Goal: Obtain resource: Obtain resource

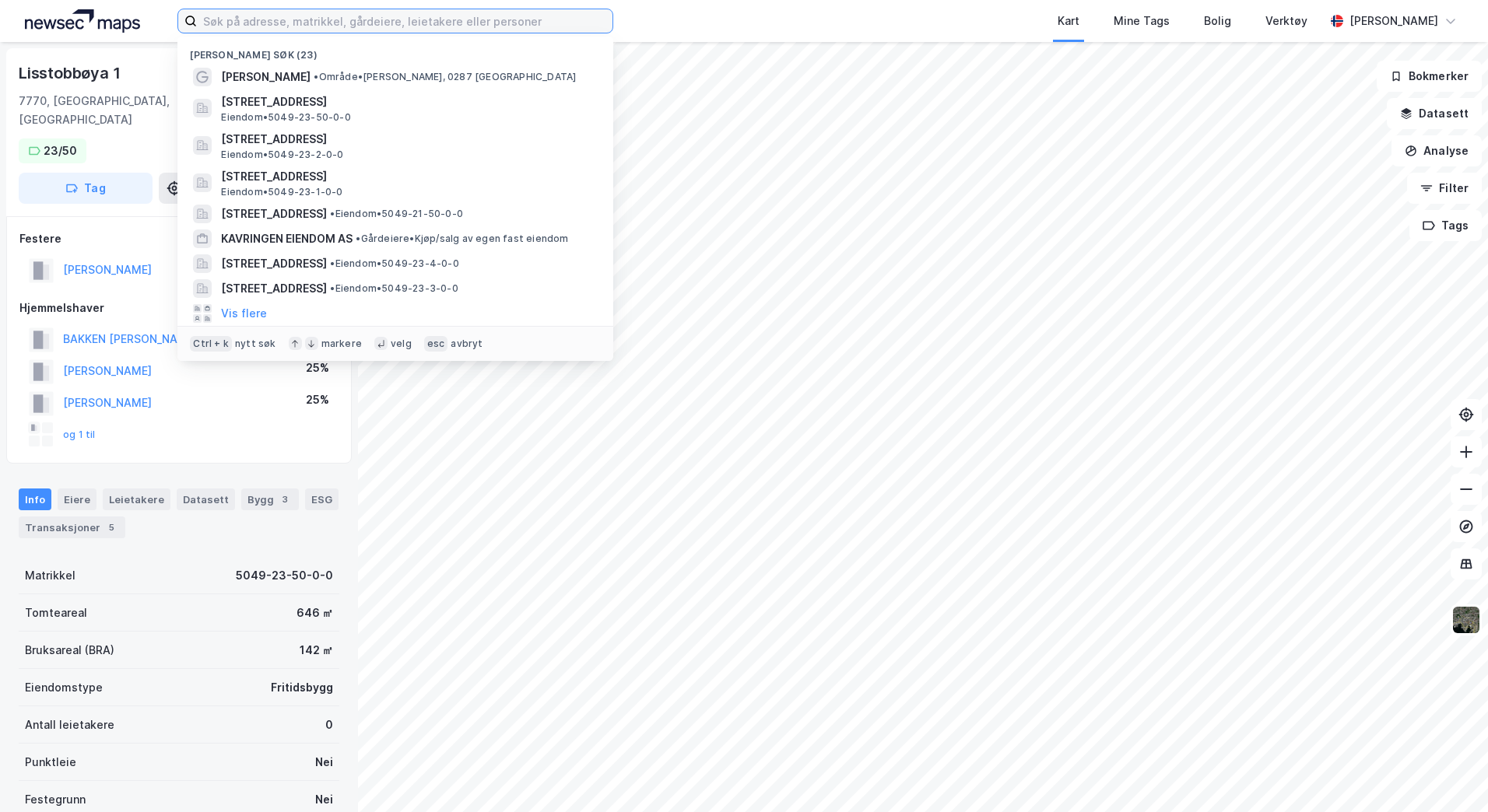
click at [371, 25] on input at bounding box center [405, 21] width 416 height 24
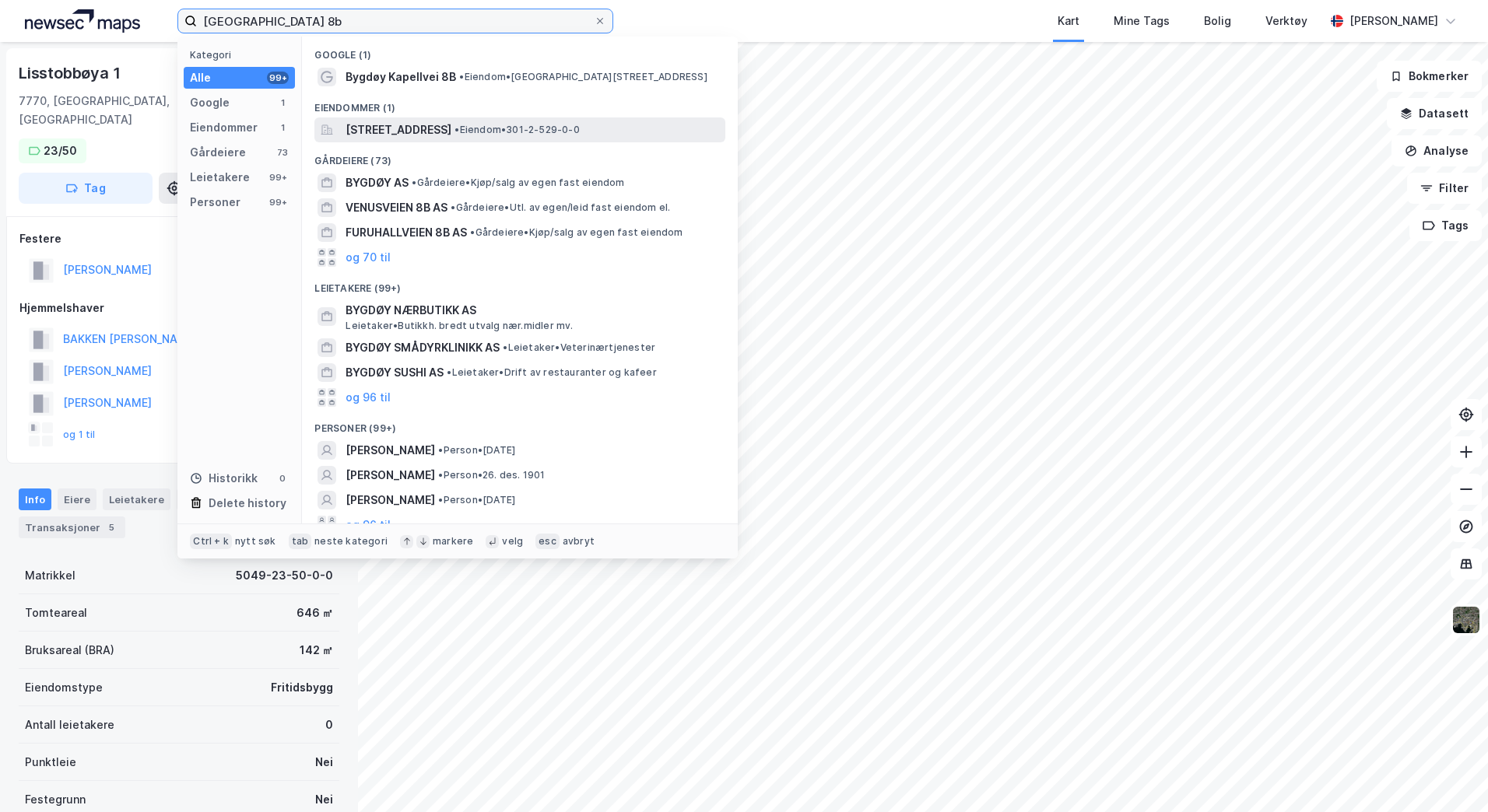
type input "[GEOGRAPHIC_DATA] 8b"
click at [435, 130] on span "Bygdøy Kapellvei 8B, 0287, OSLO, OSLO" at bounding box center [398, 130] width 105 height 19
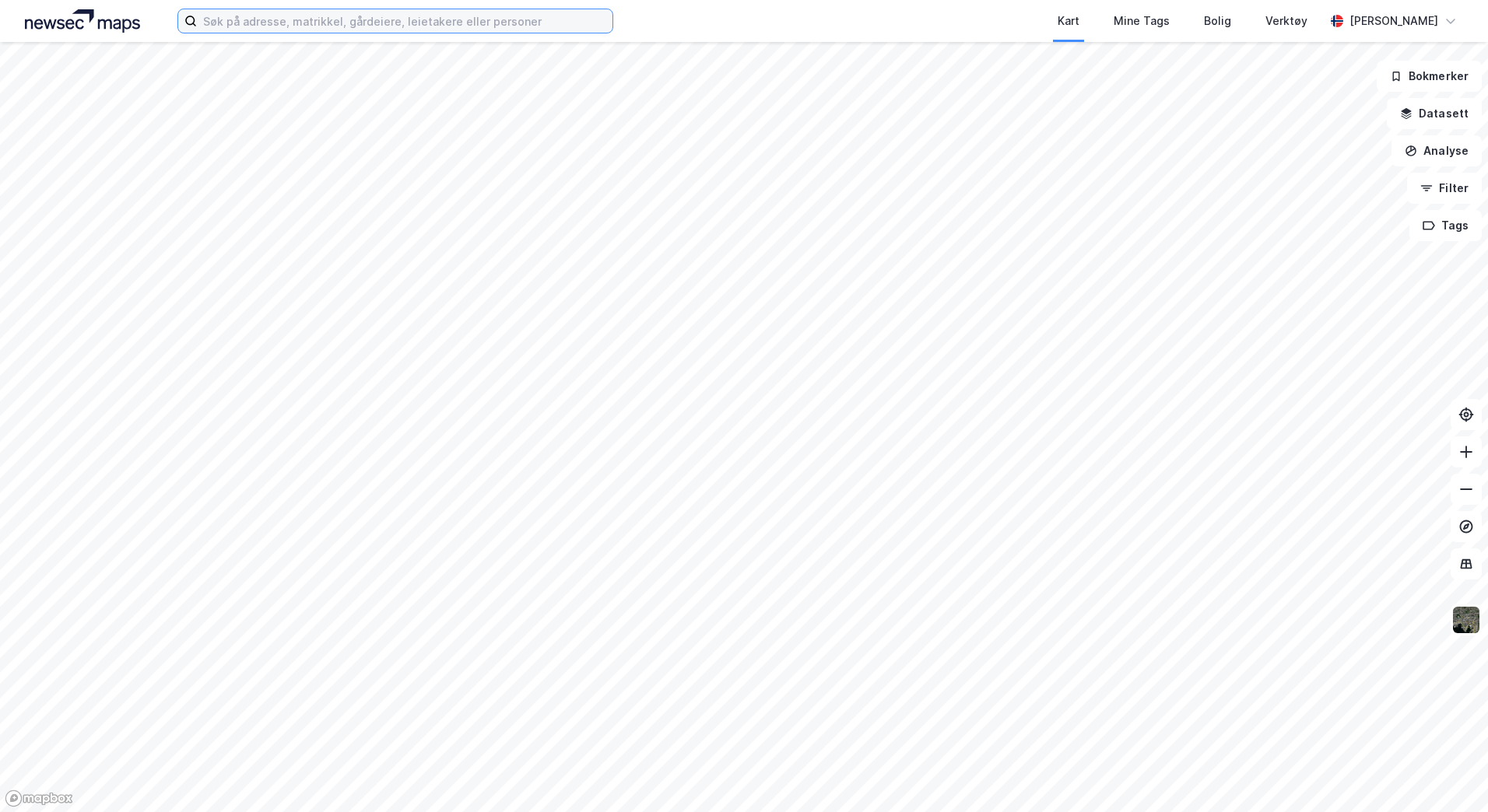
click at [460, 15] on input at bounding box center [405, 21] width 416 height 24
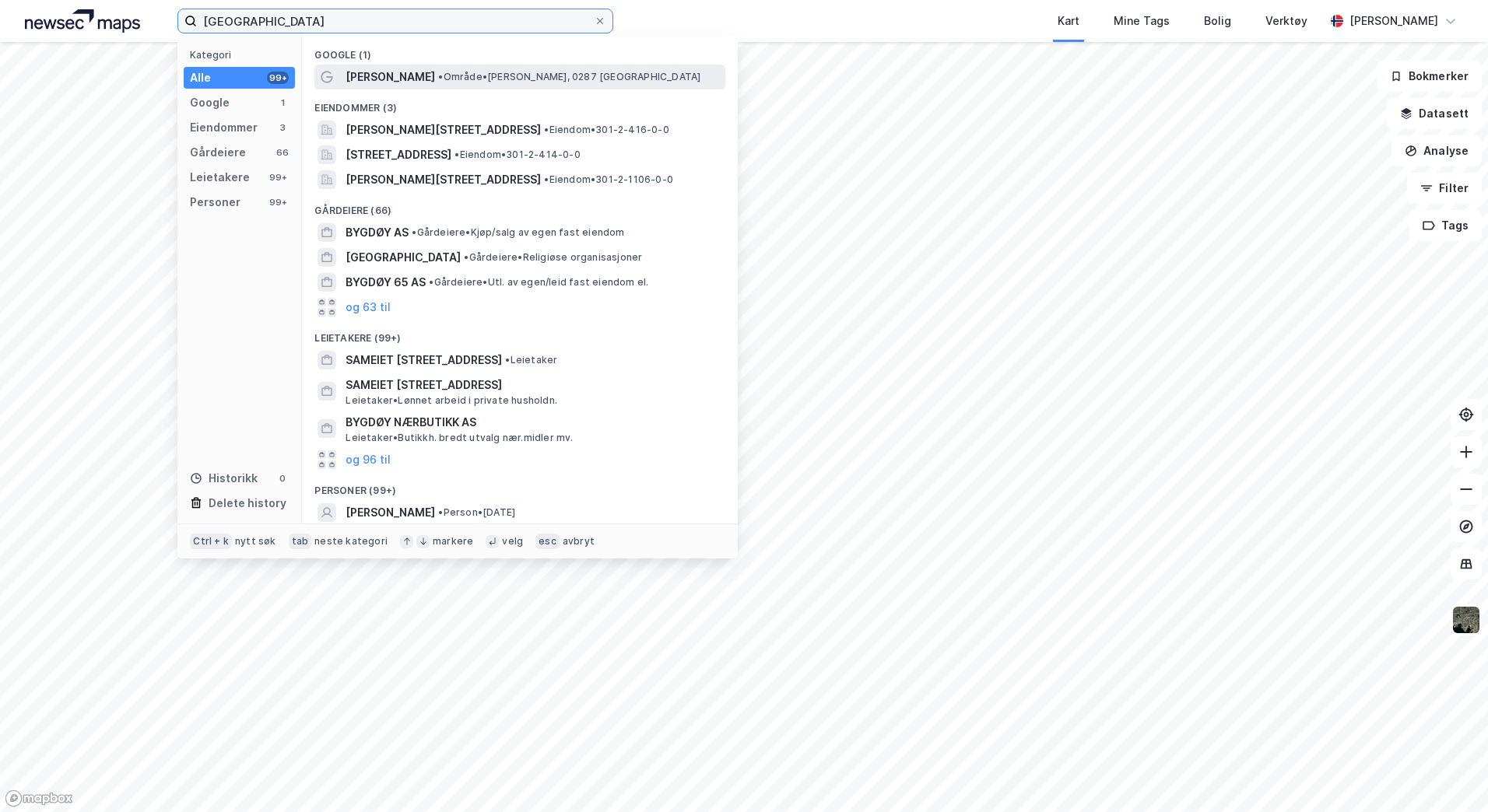
type input "[GEOGRAPHIC_DATA]"
click at [453, 80] on span "• Område • [GEOGRAPHIC_DATA], 0287 [GEOGRAPHIC_DATA]" at bounding box center [568, 77] width 262 height 13
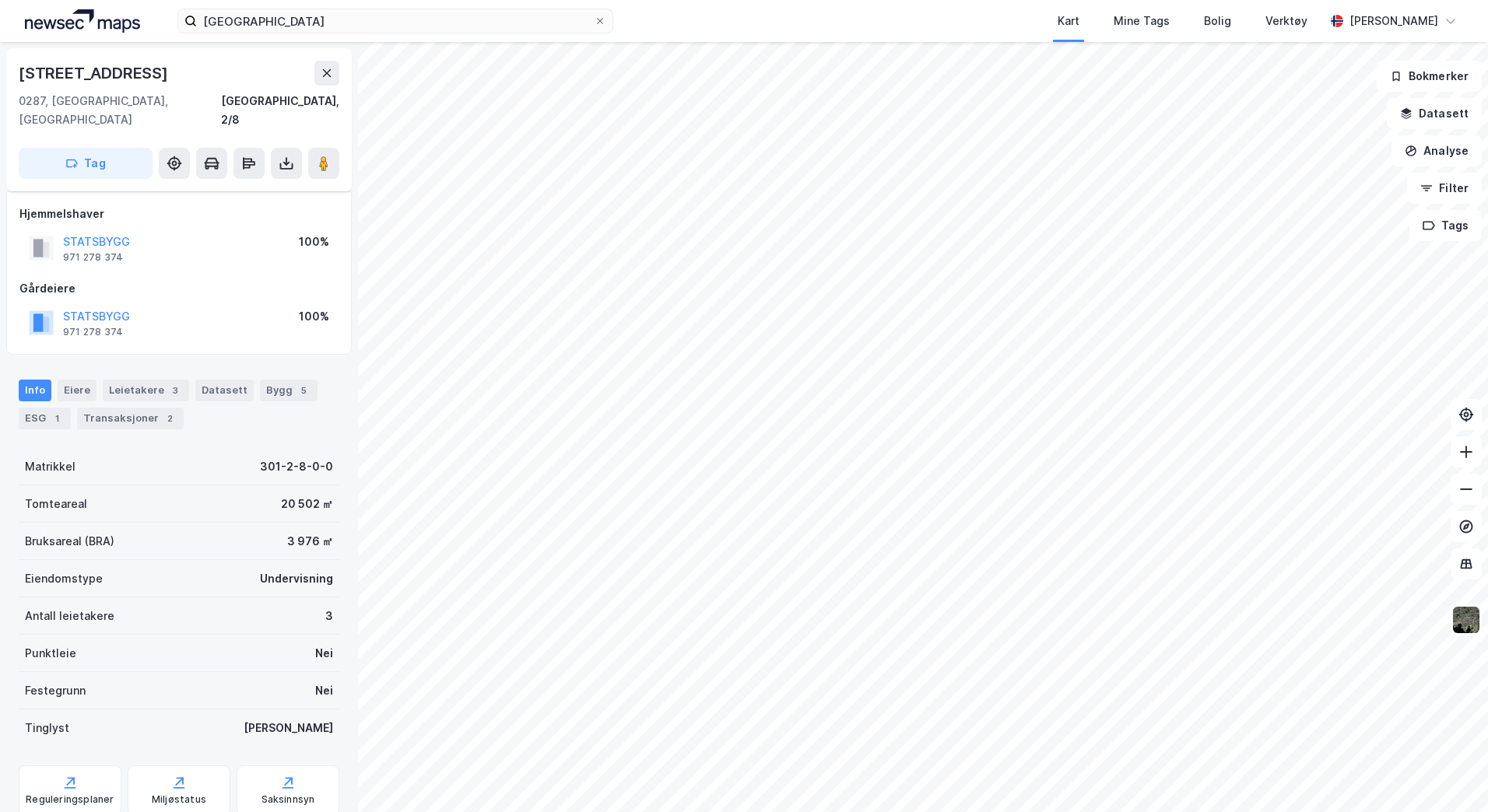
scroll to position [35, 0]
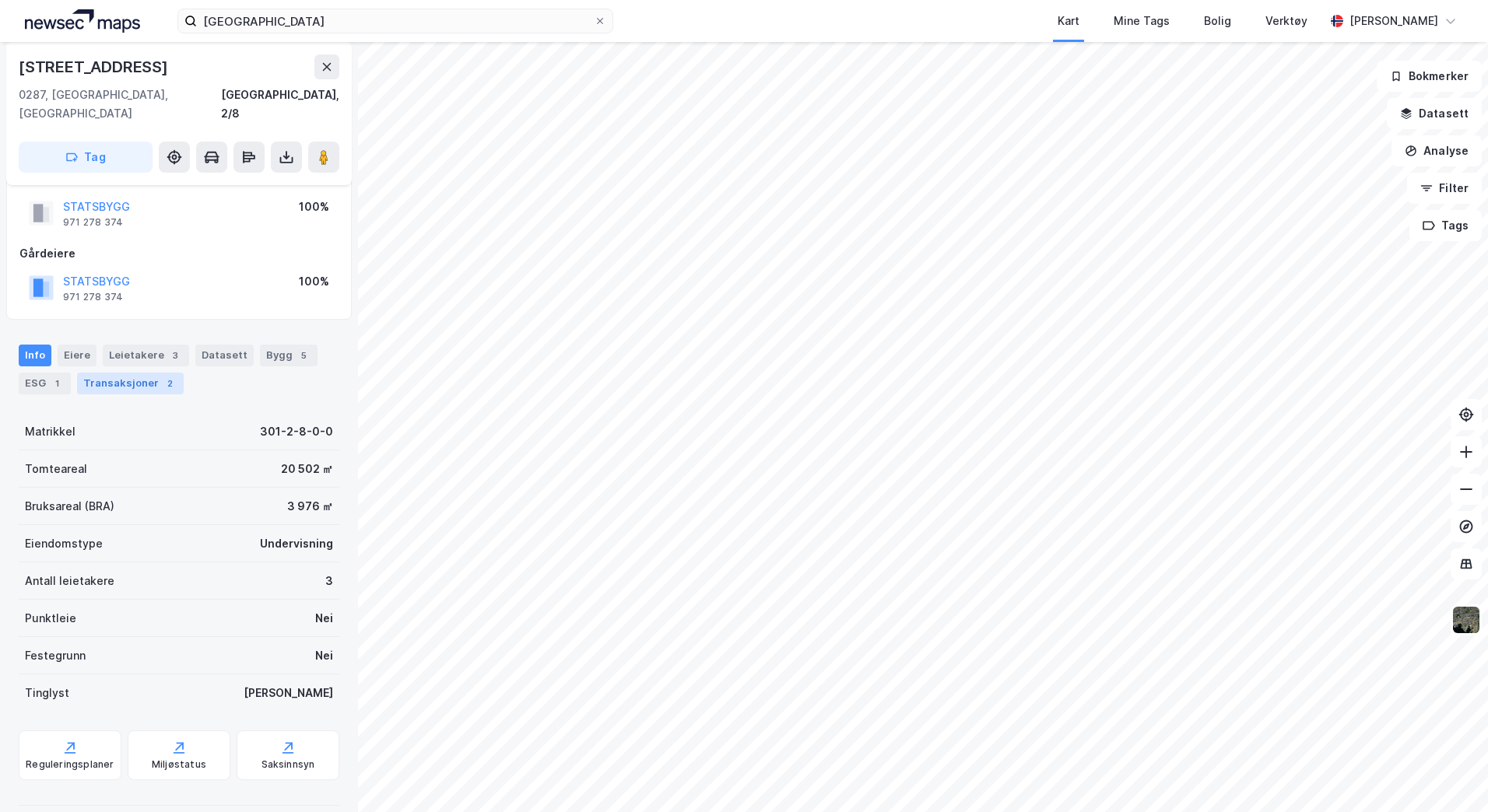
click at [129, 372] on div "Transaksjoner 2" at bounding box center [130, 383] width 106 height 22
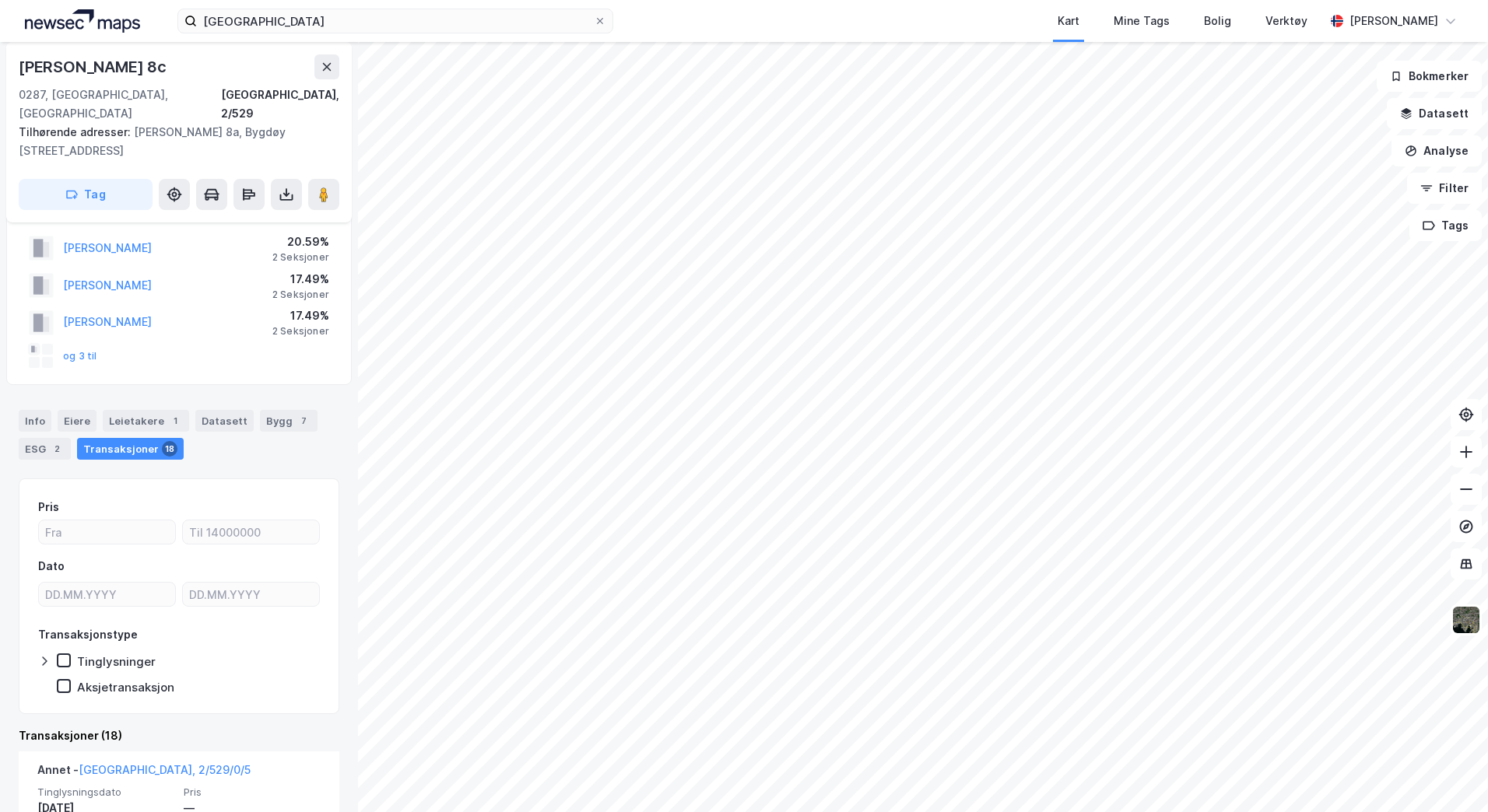
scroll to position [33, 0]
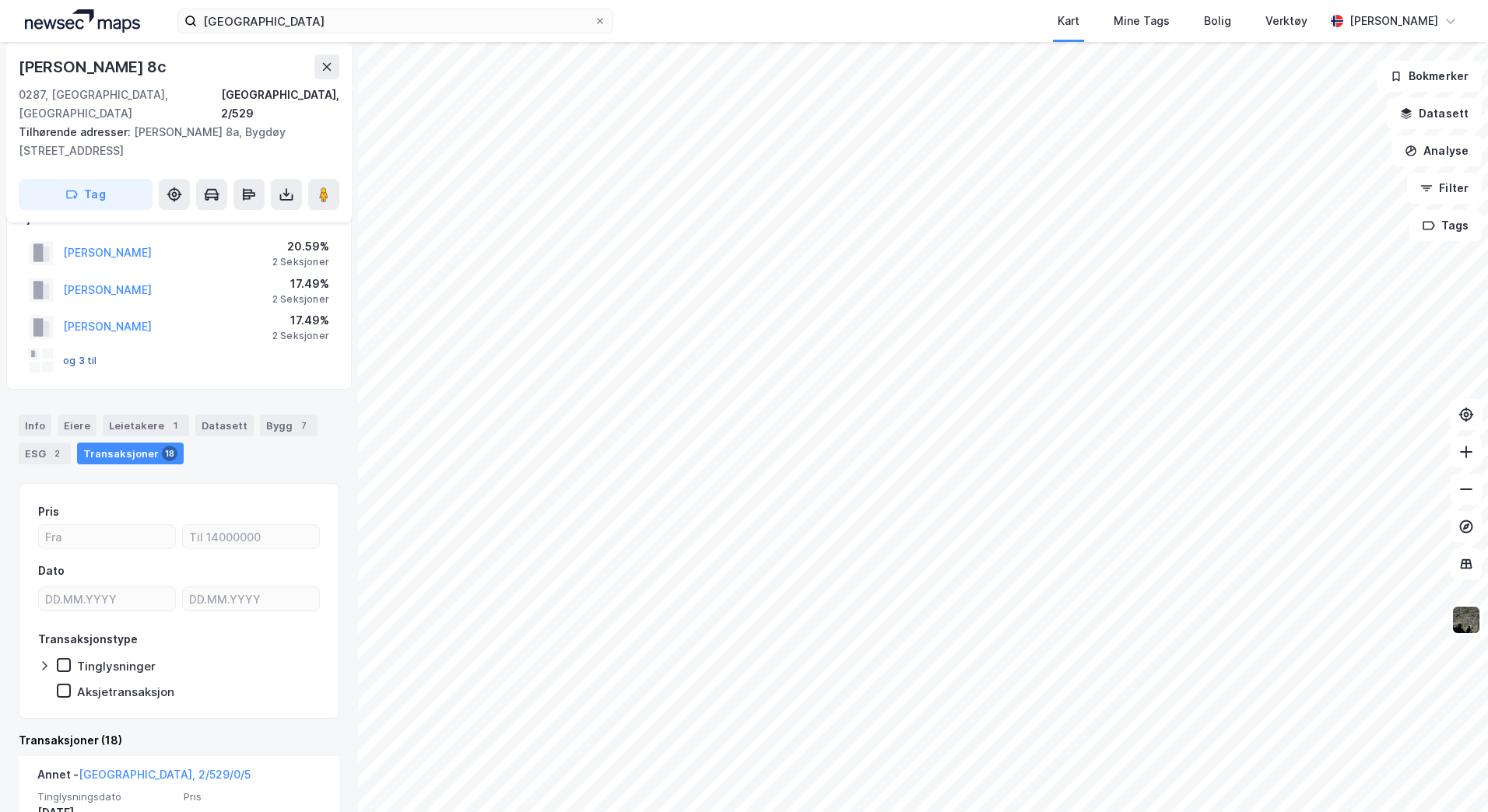
click at [0, 0] on button "og 3 til" at bounding box center [0, 0] width 0 height 0
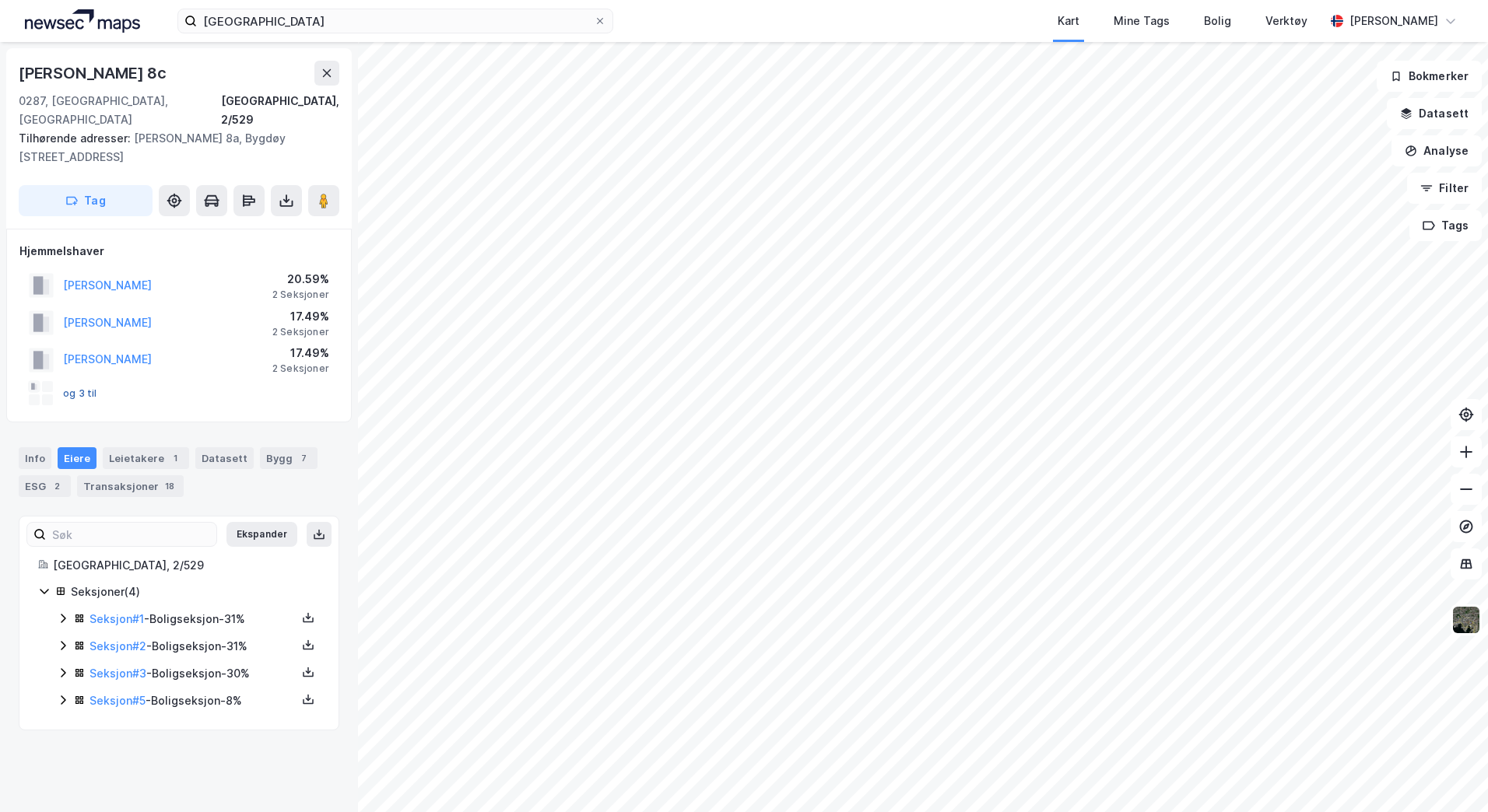
click at [0, 0] on button "og 3 til" at bounding box center [0, 0] width 0 height 0
click at [302, 638] on icon at bounding box center [308, 644] width 13 height 13
click at [194, 589] on div "Grunnbok" at bounding box center [223, 597] width 137 height 37
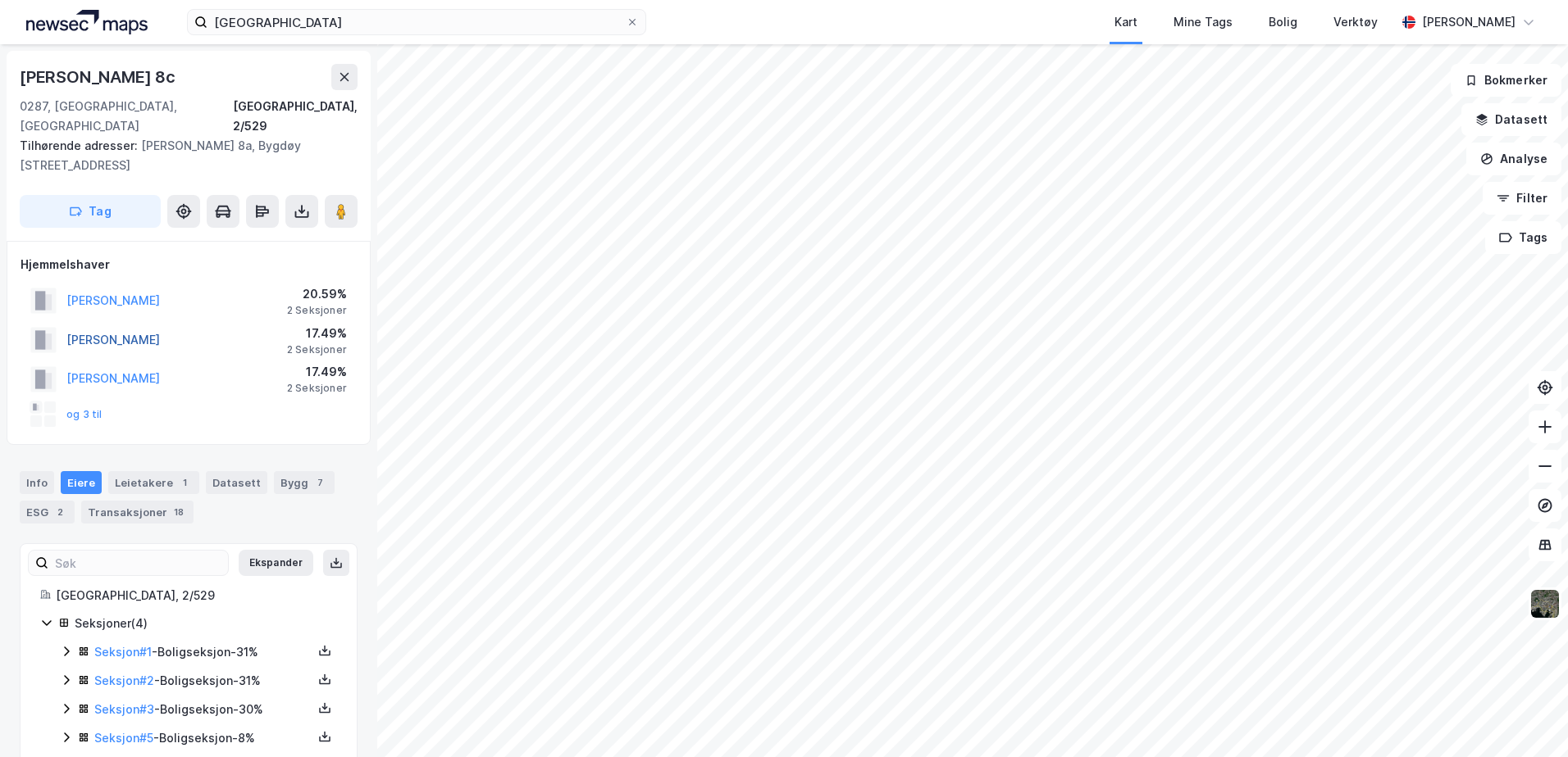
click at [0, 0] on button "[PERSON_NAME]" at bounding box center [0, 0] width 0 height 0
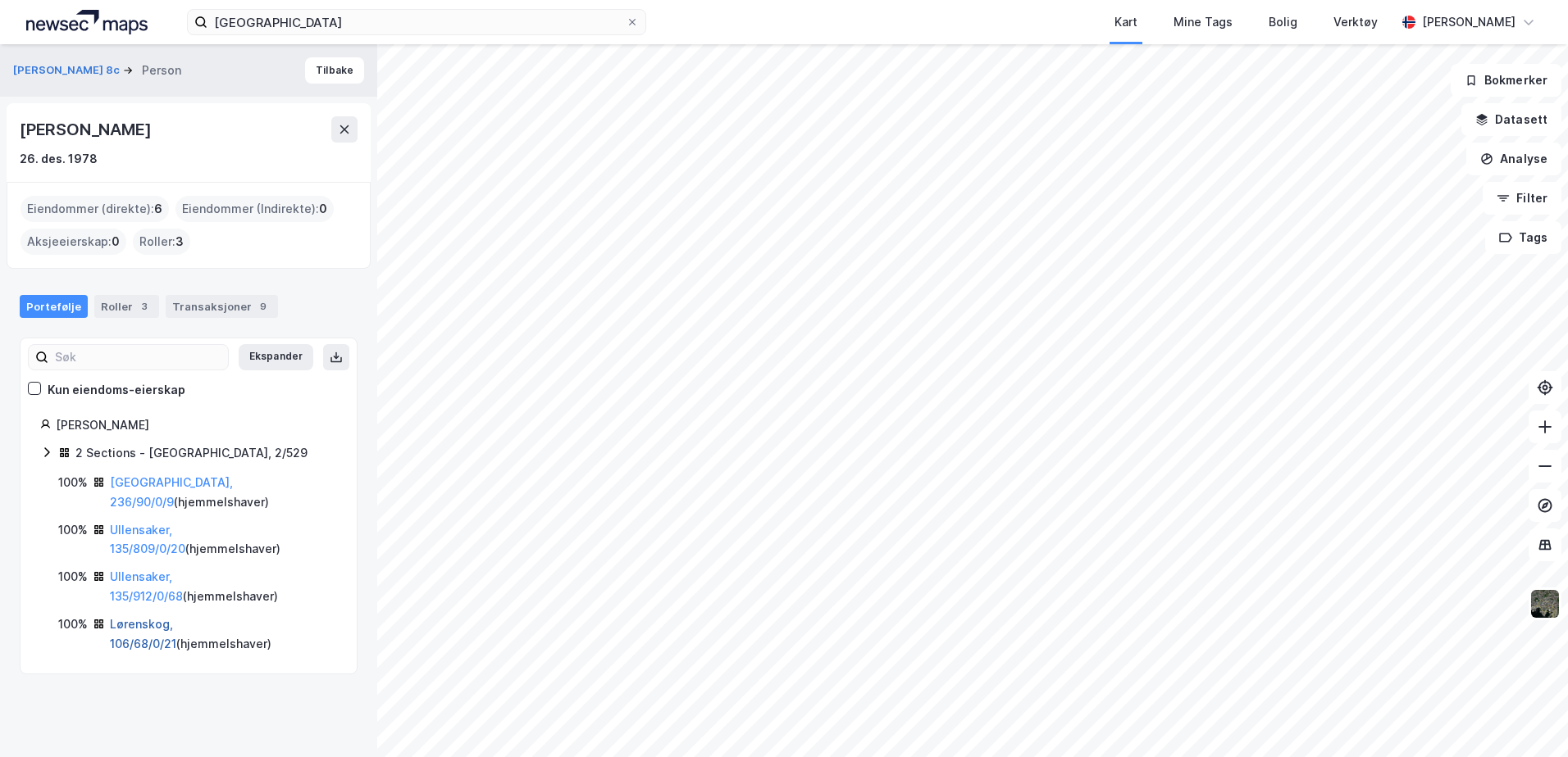
click at [139, 617] on link "Lørenskog, 106/68/0/21" at bounding box center [143, 633] width 66 height 34
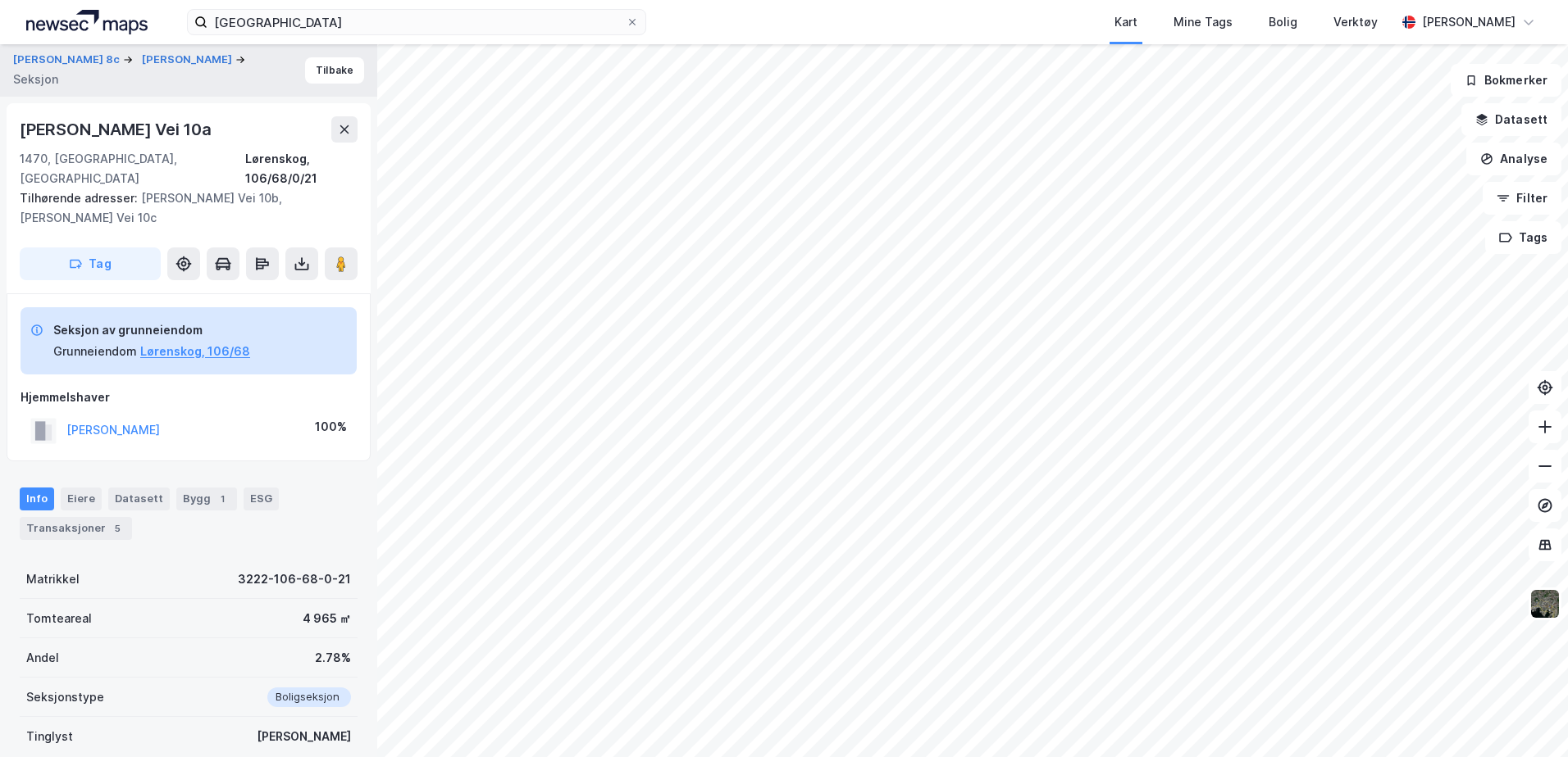
scroll to position [35, 0]
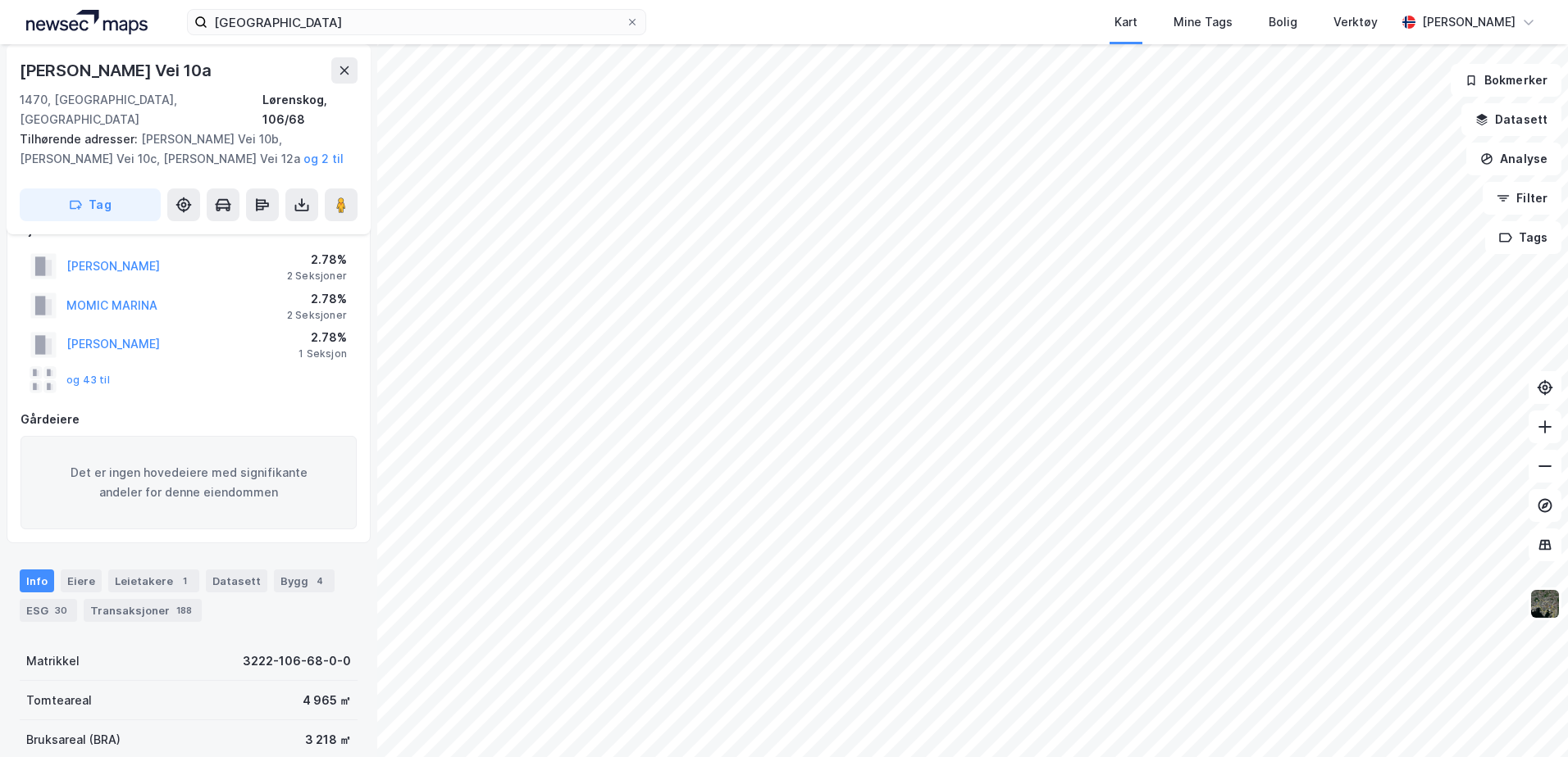
scroll to position [35, 0]
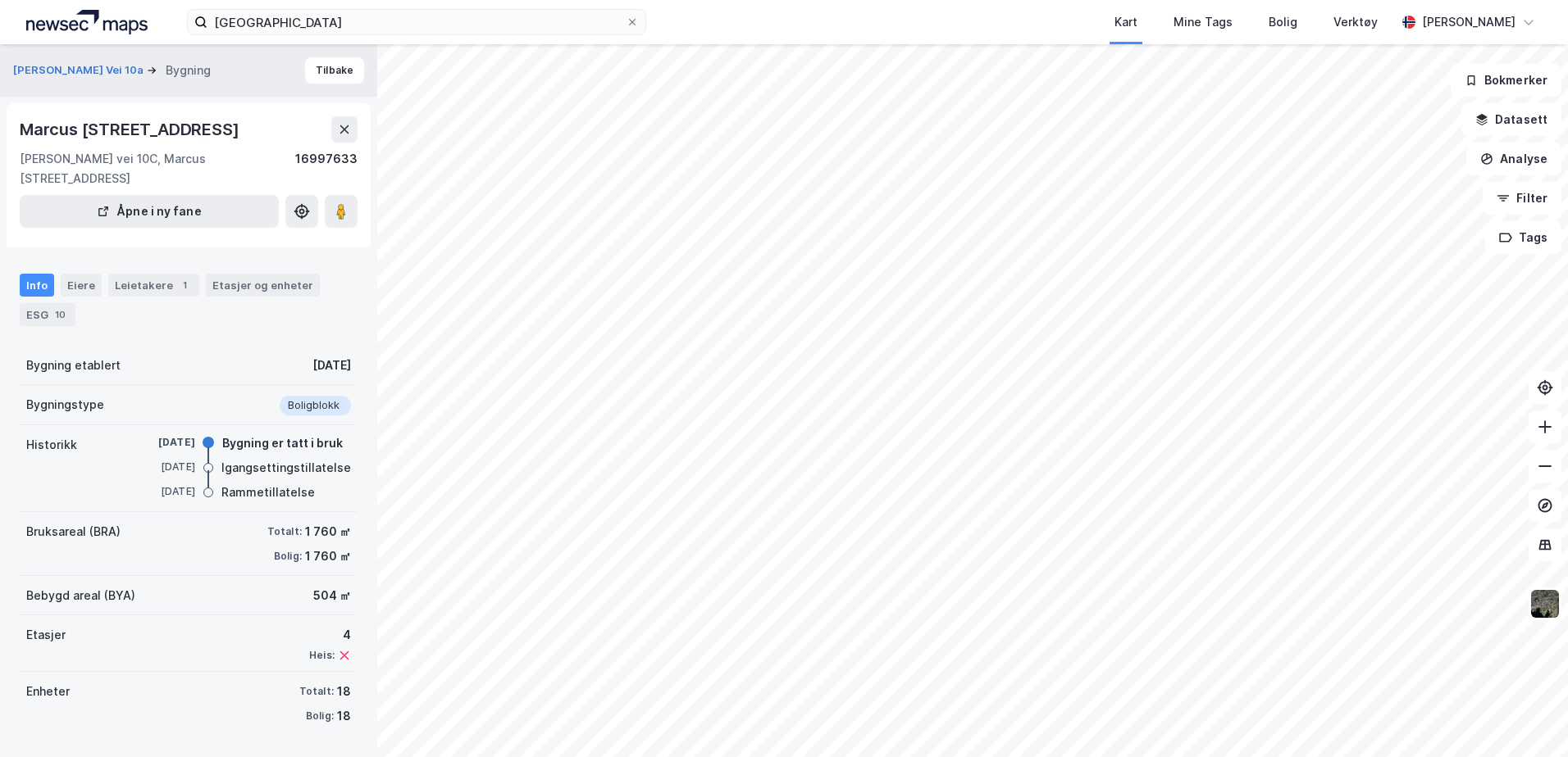
scroll to position [5, 0]
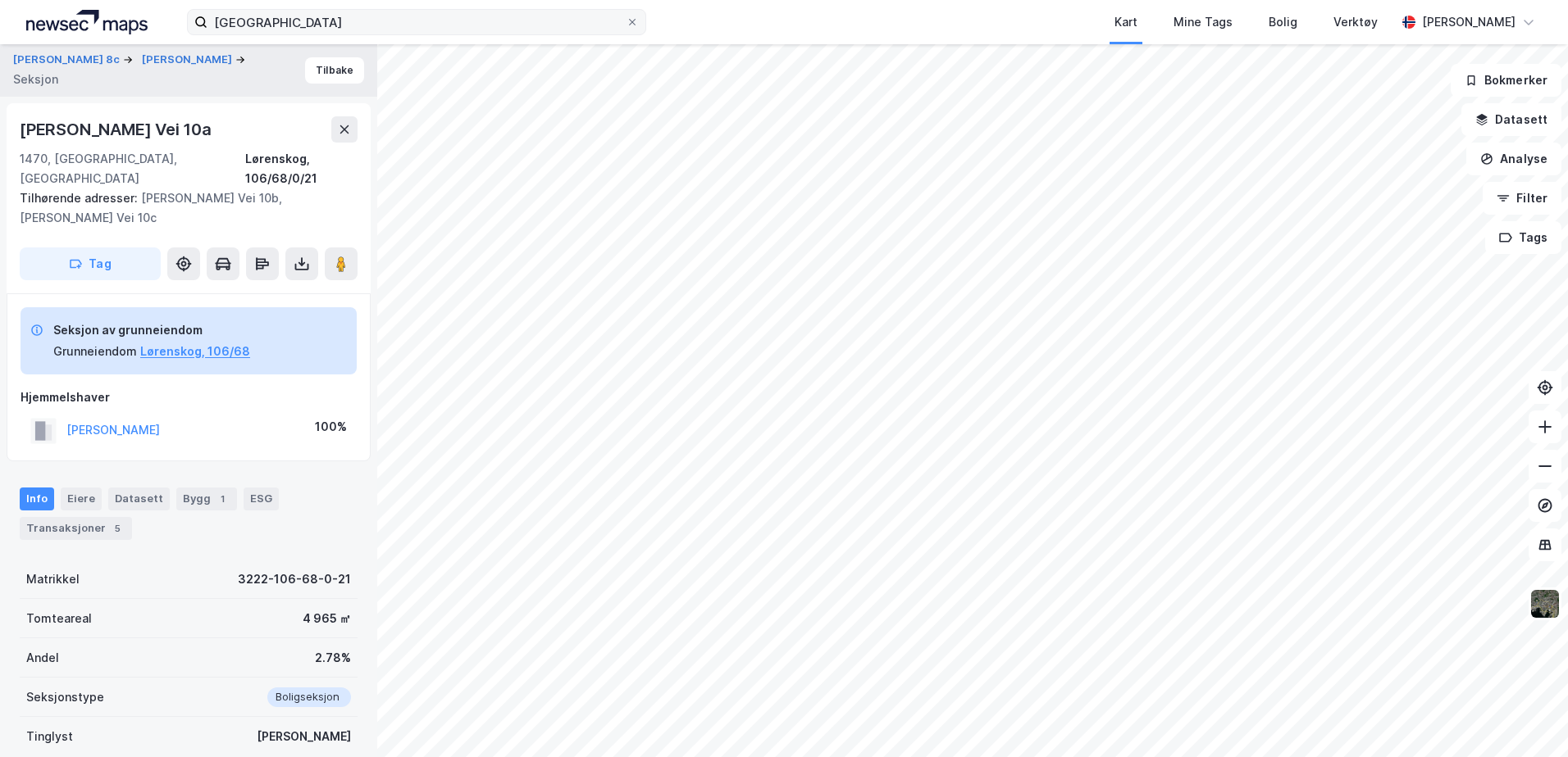
scroll to position [1, 0]
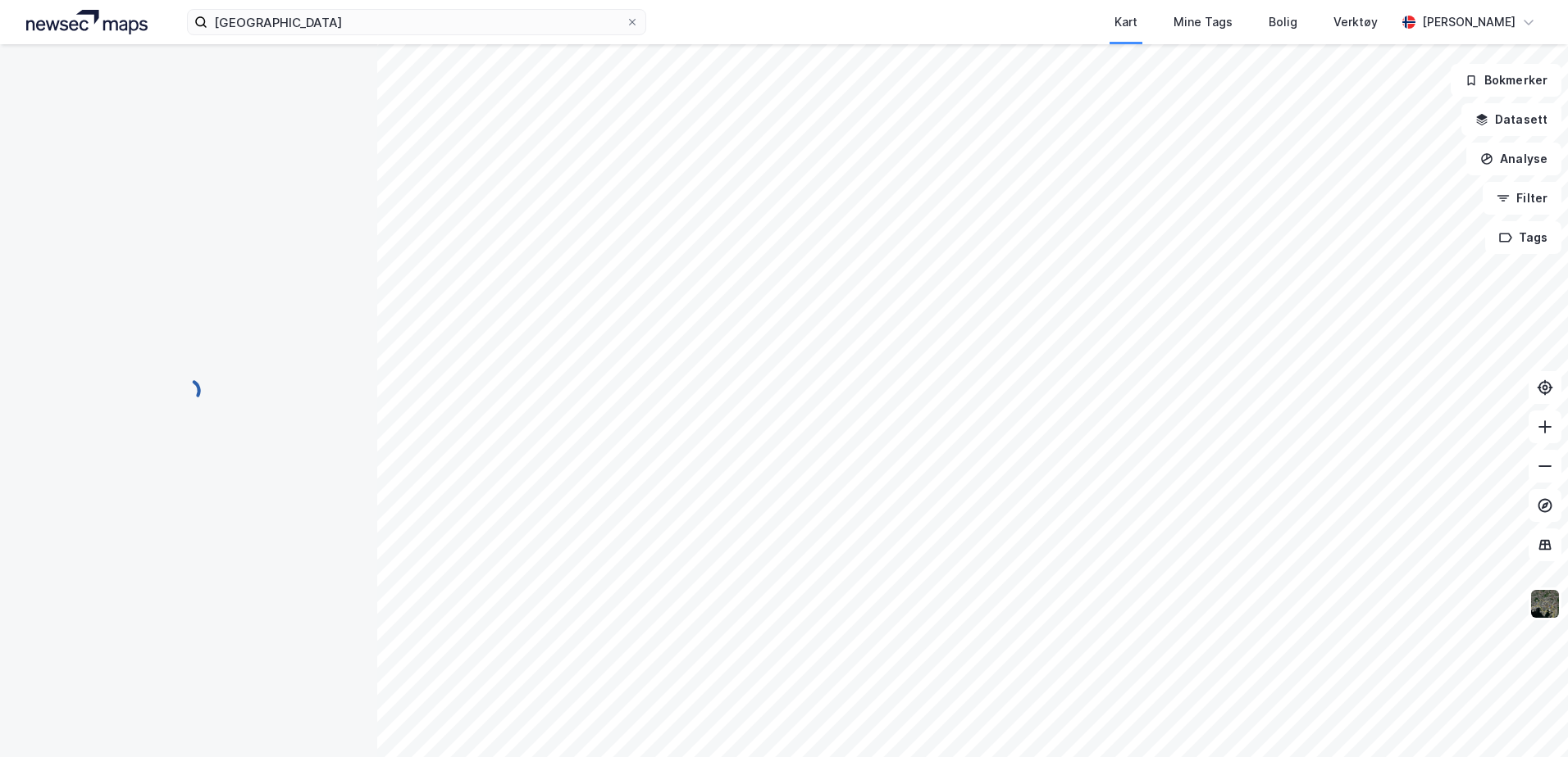
scroll to position [1, 0]
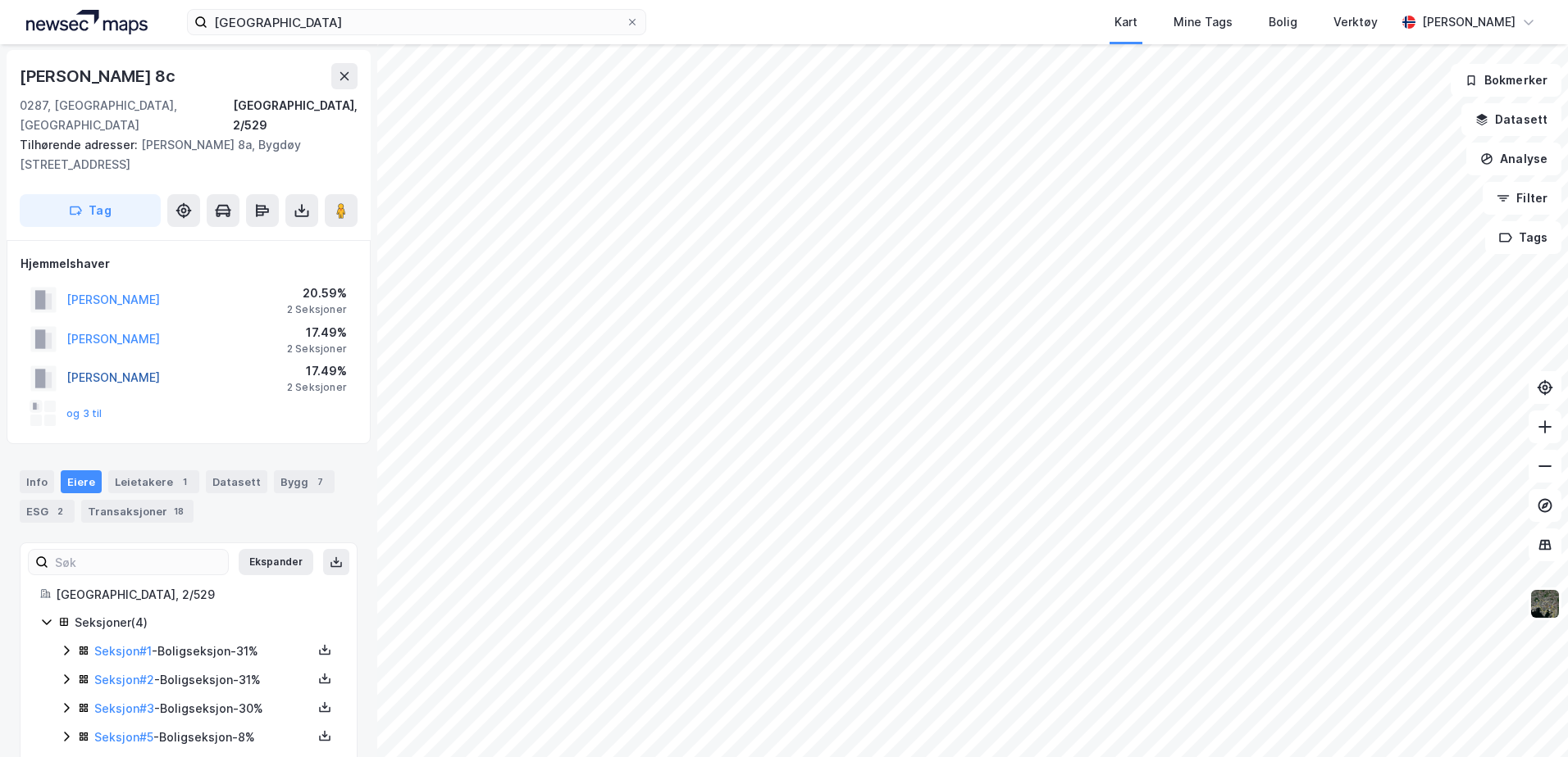
click at [0, 0] on button "[PERSON_NAME]" at bounding box center [0, 0] width 0 height 0
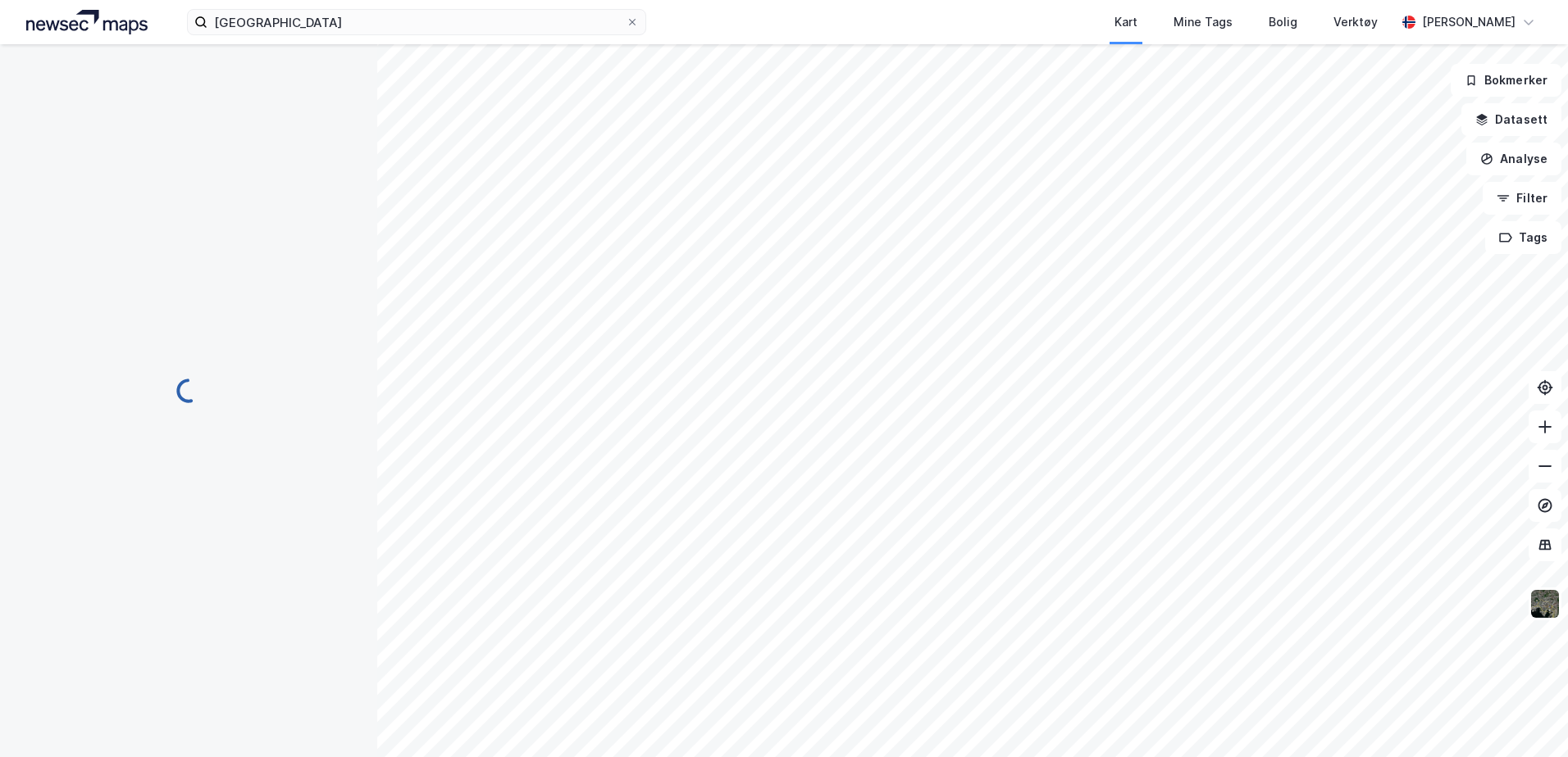
scroll to position [1, 0]
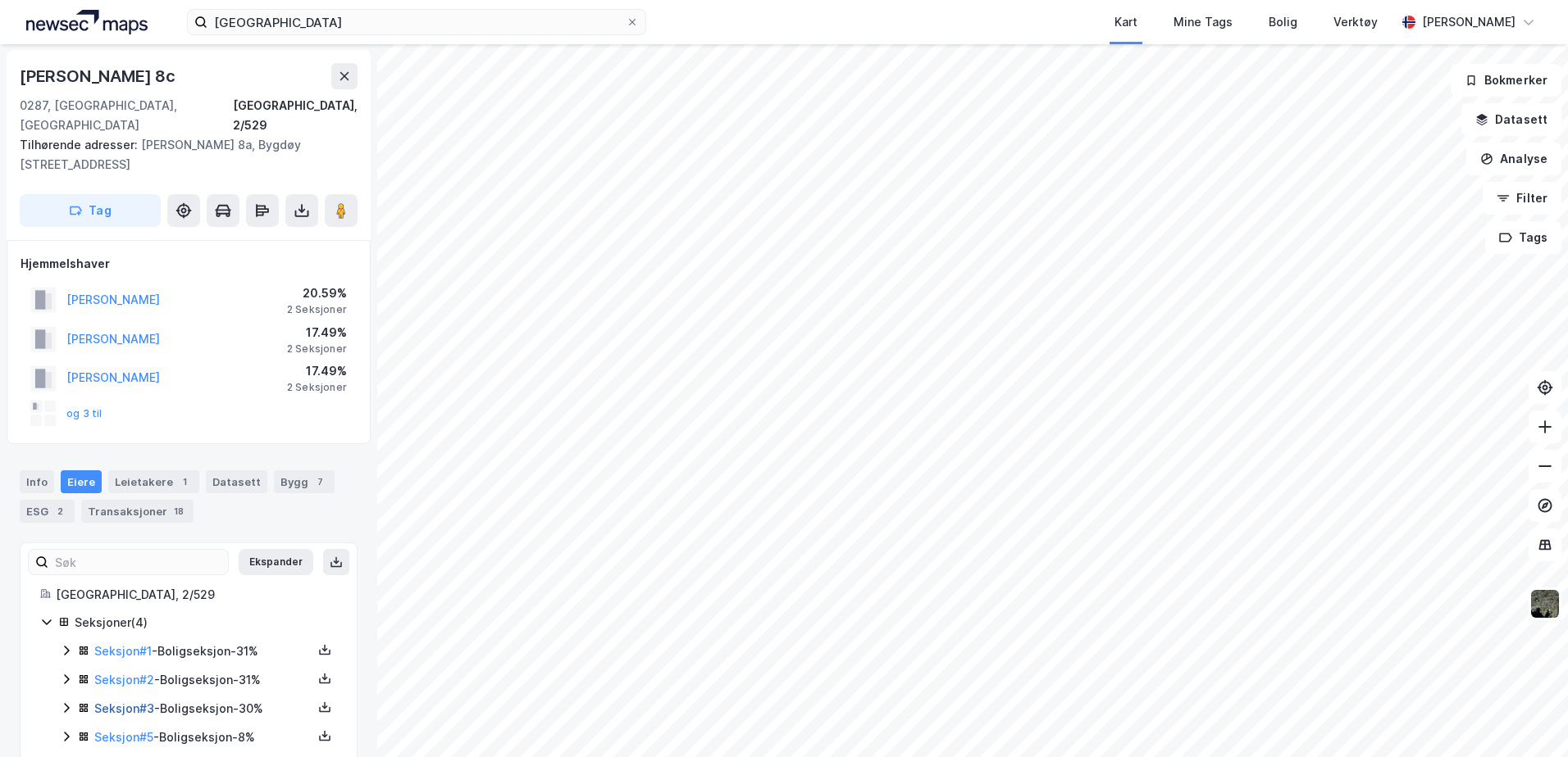
click at [114, 701] on link "Seksjon # 3" at bounding box center [124, 708] width 60 height 14
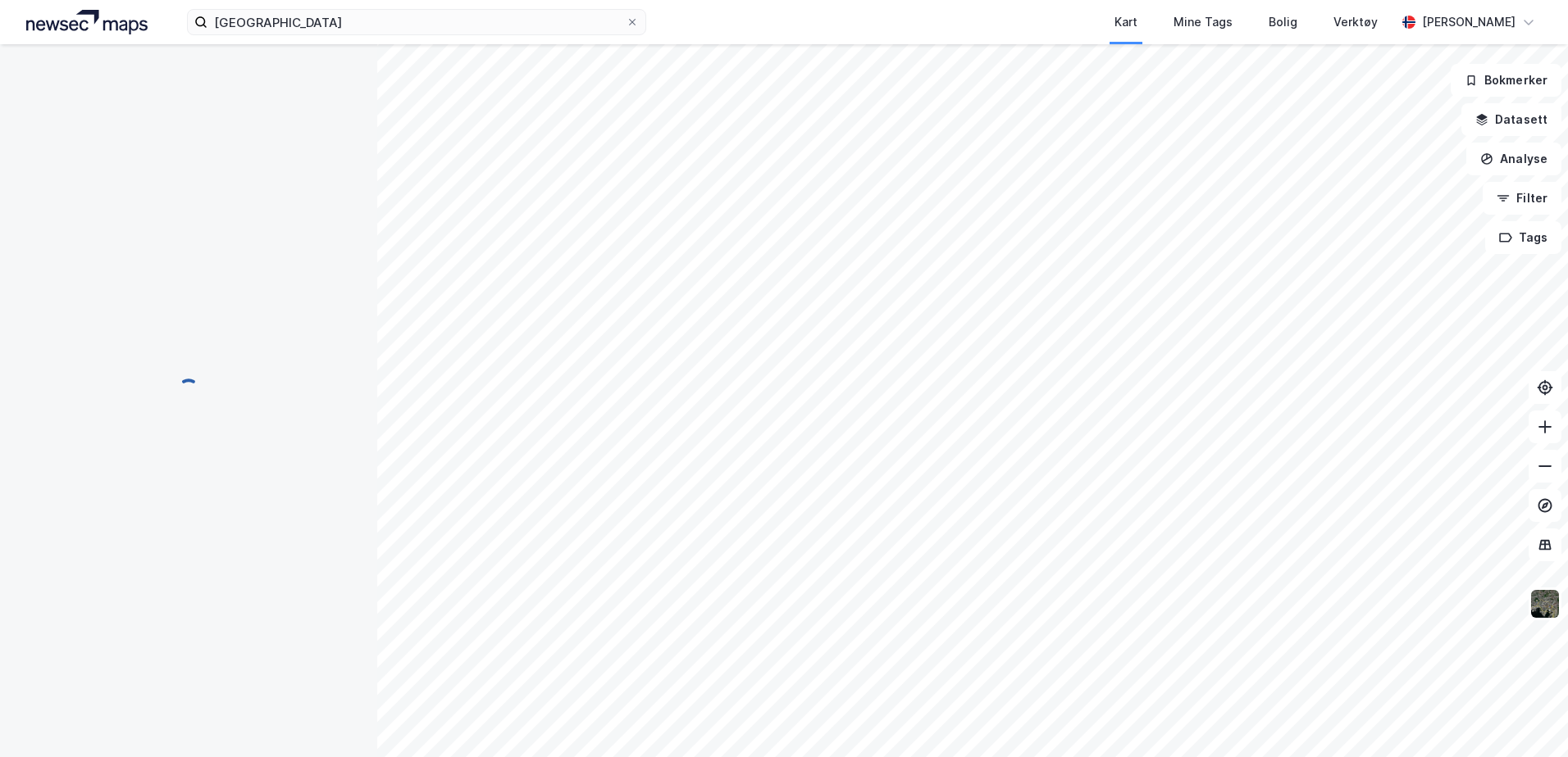
scroll to position [1, 0]
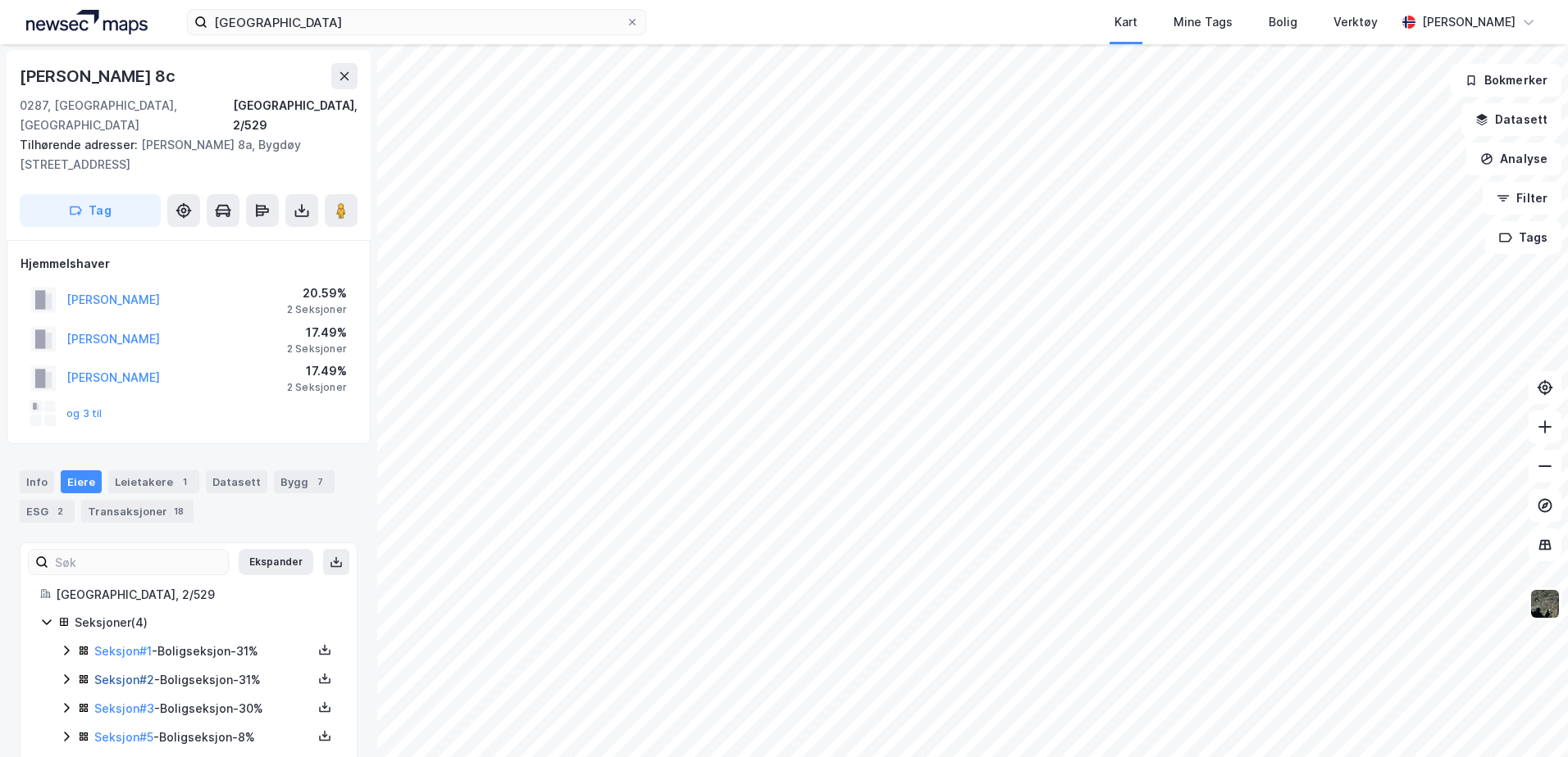
click at [110, 672] on link "Seksjon # 2" at bounding box center [124, 679] width 60 height 14
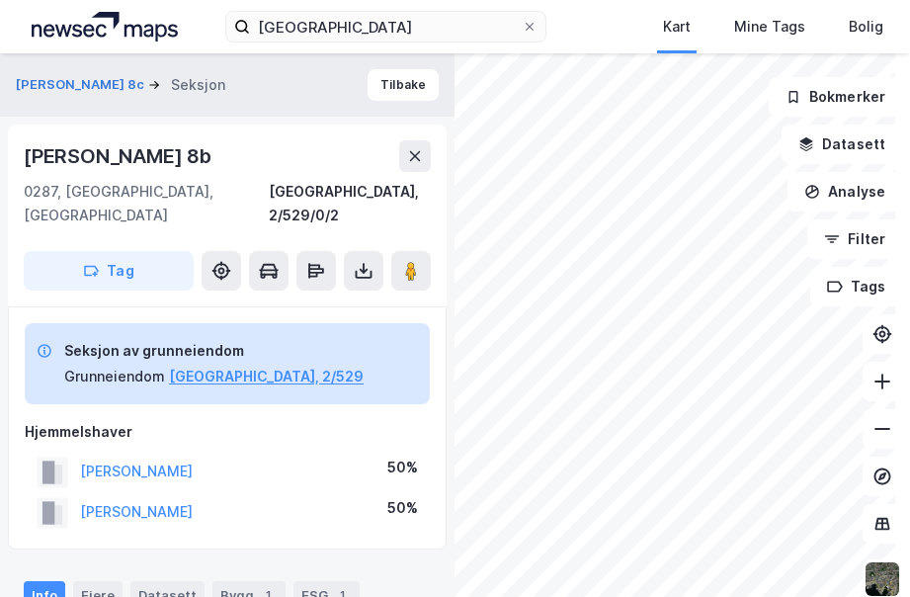
drag, startPoint x: 61, startPoint y: 26, endPoint x: 104, endPoint y: 11, distance: 45.0
click at [61, 26] on img at bounding box center [105, 27] width 146 height 30
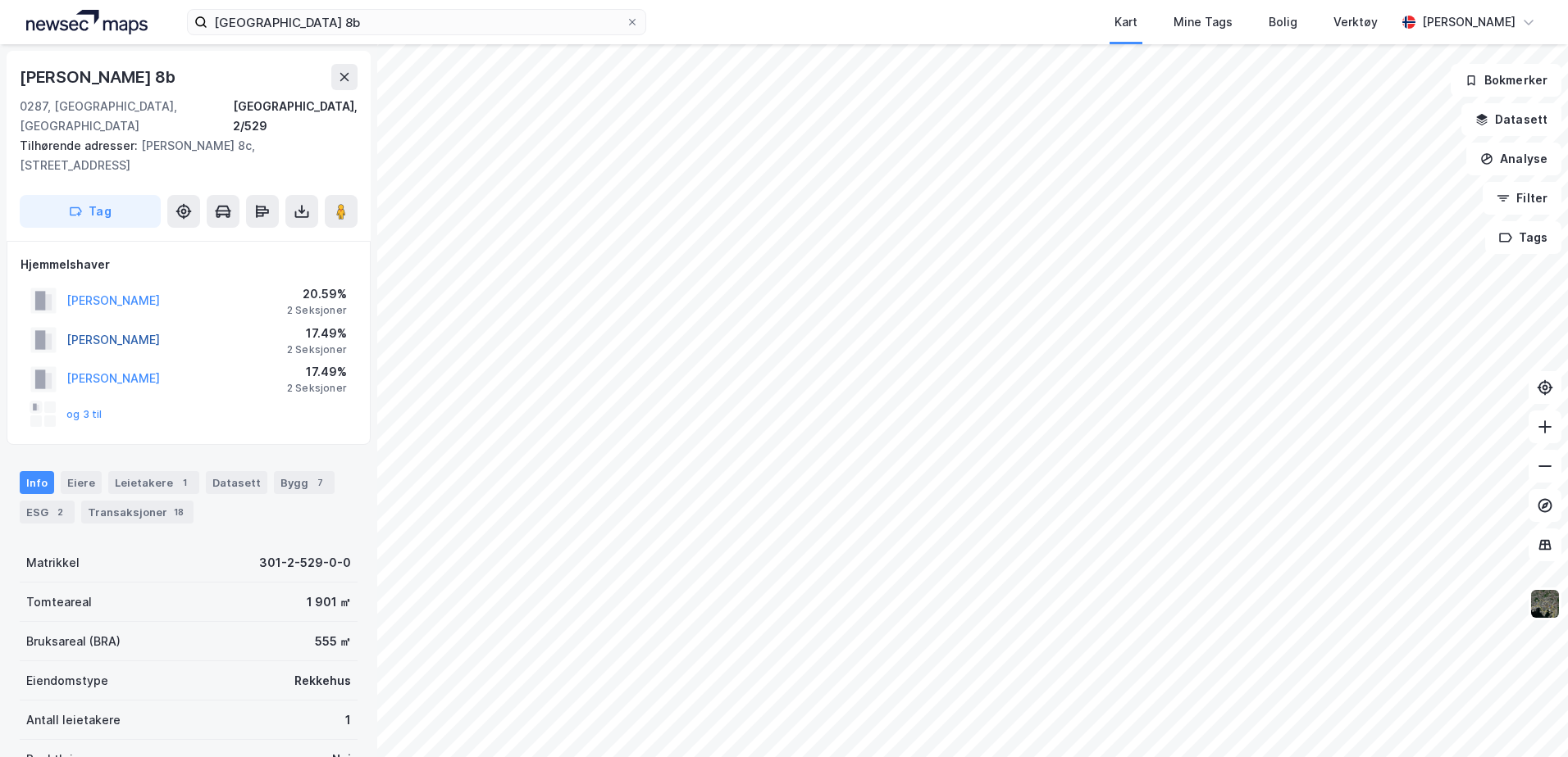
click at [0, 0] on button "[PERSON_NAME]" at bounding box center [0, 0] width 0 height 0
click at [298, 203] on icon at bounding box center [302, 211] width 17 height 17
click at [218, 231] on div "Last ned grunnbok" at bounding box center [231, 245] width 174 height 27
click at [0, 0] on button "og 3 til" at bounding box center [0, 0] width 0 height 0
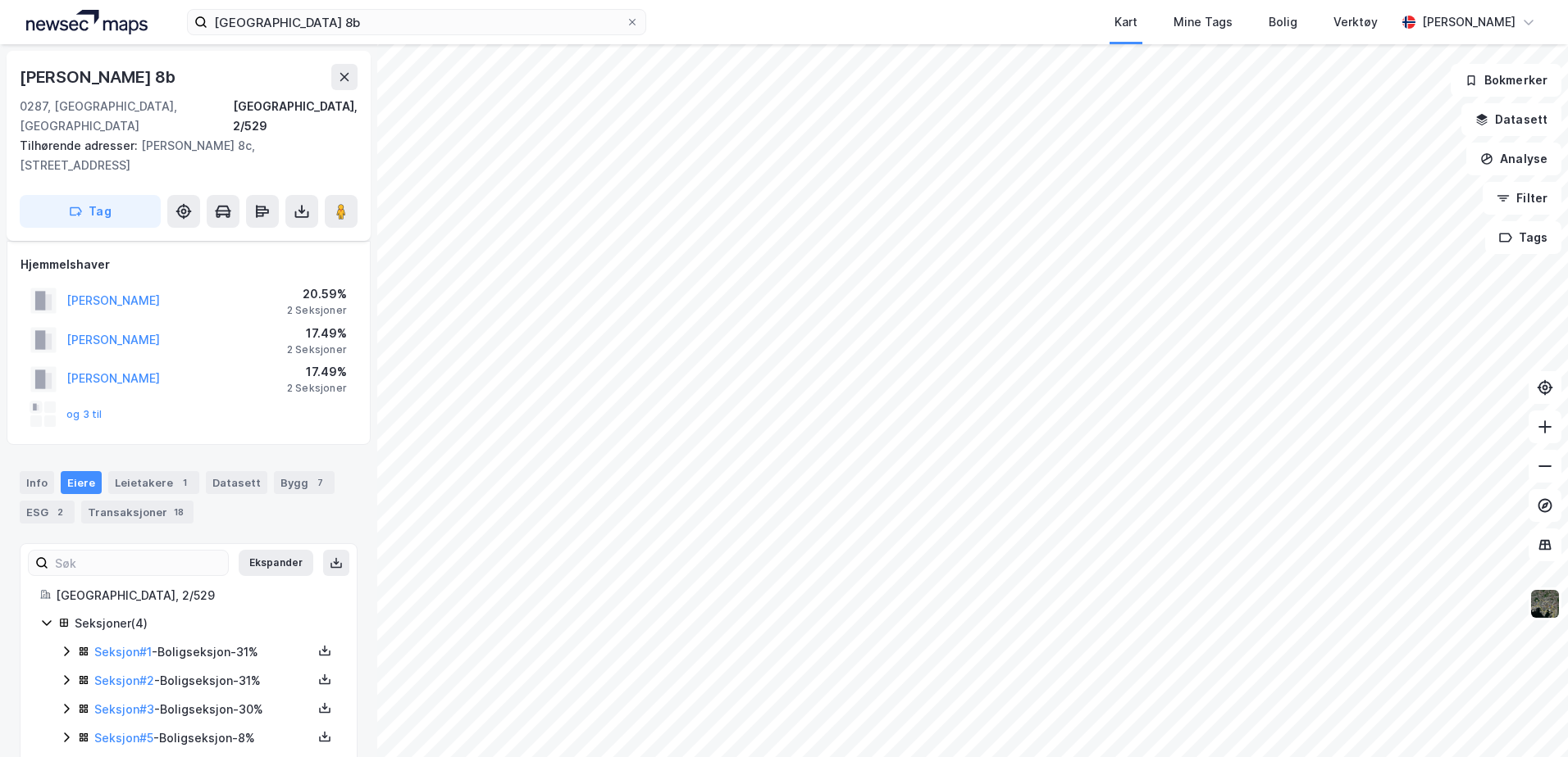
scroll to position [12, 0]
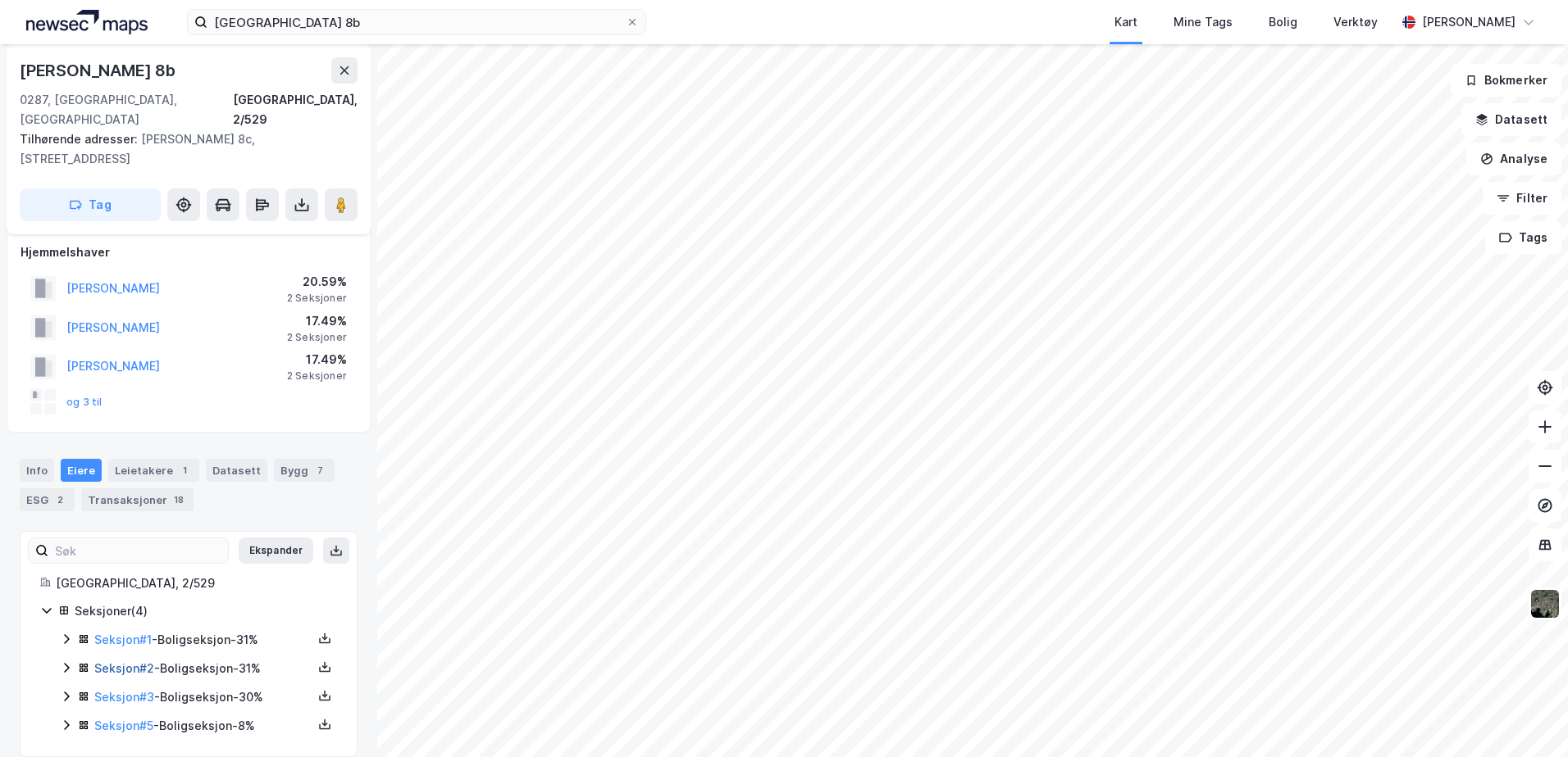
click at [115, 662] on link "Seksjon # 2" at bounding box center [124, 668] width 60 height 14
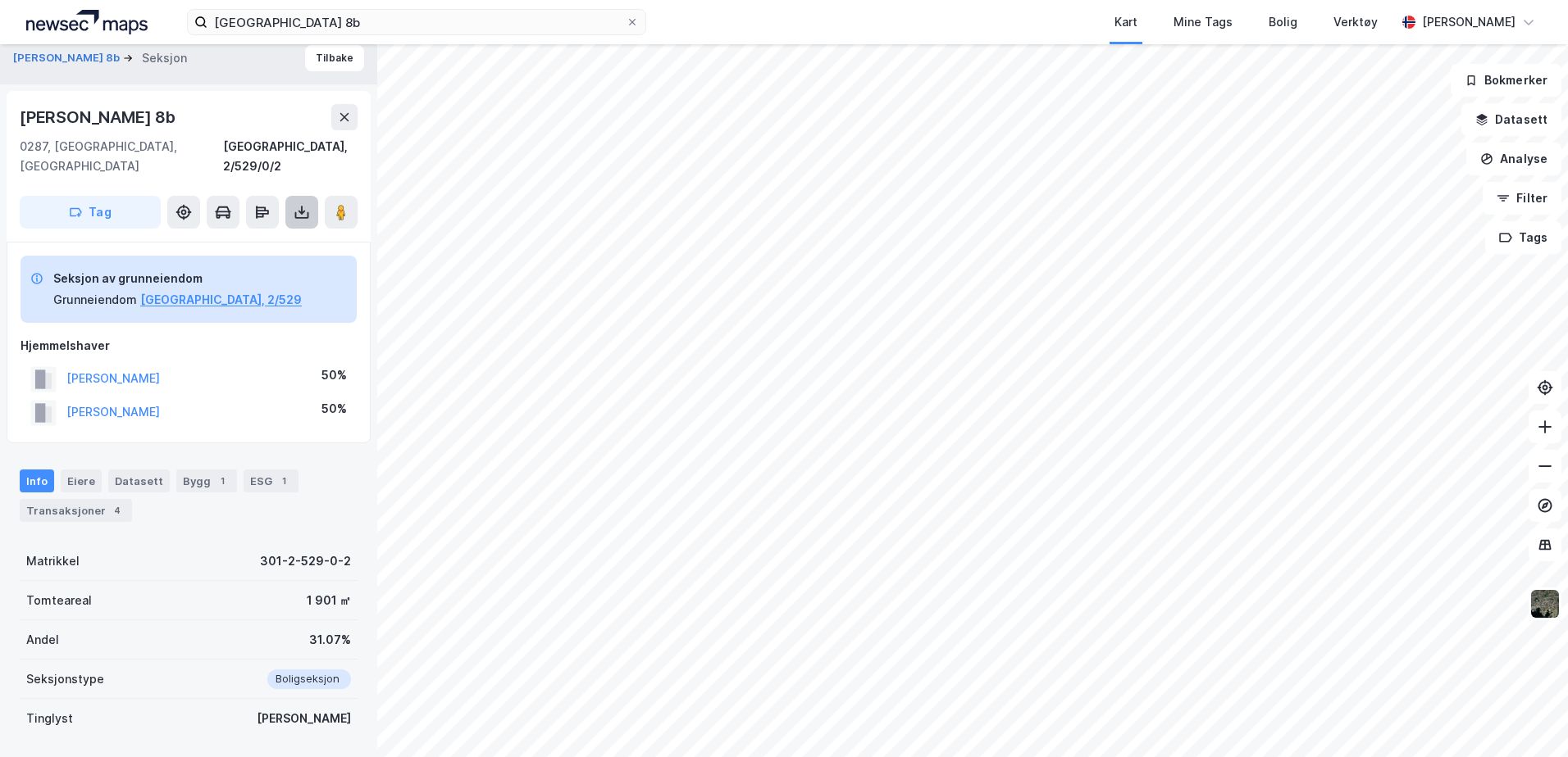
click at [307, 201] on button at bounding box center [302, 212] width 33 height 33
click at [224, 239] on div "Last ned grunnbok" at bounding box center [221, 245] width 95 height 13
